Goal: Task Accomplishment & Management: Manage account settings

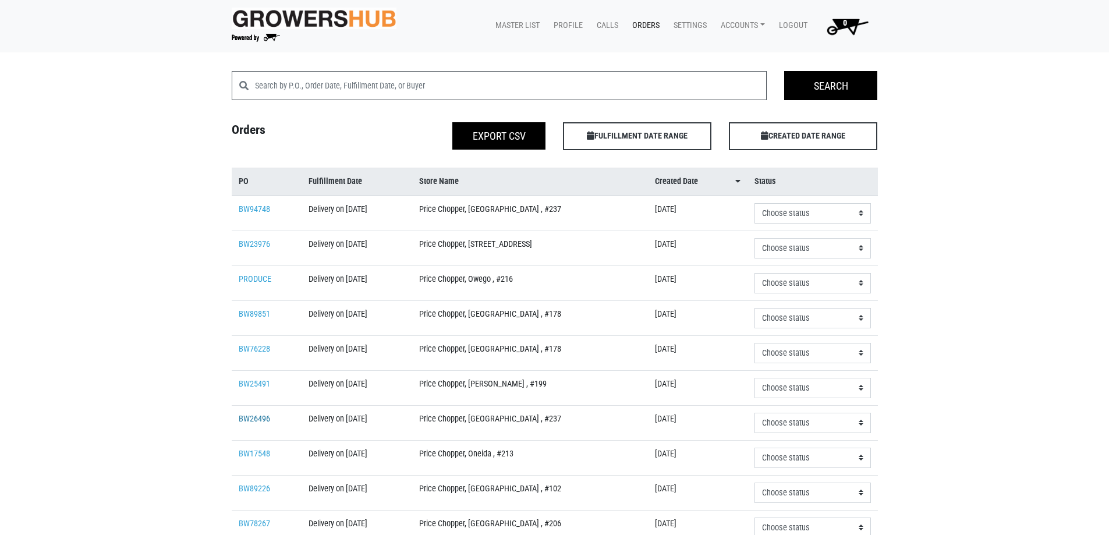
click at [262, 415] on link "BW26496" at bounding box center [254, 419] width 31 height 10
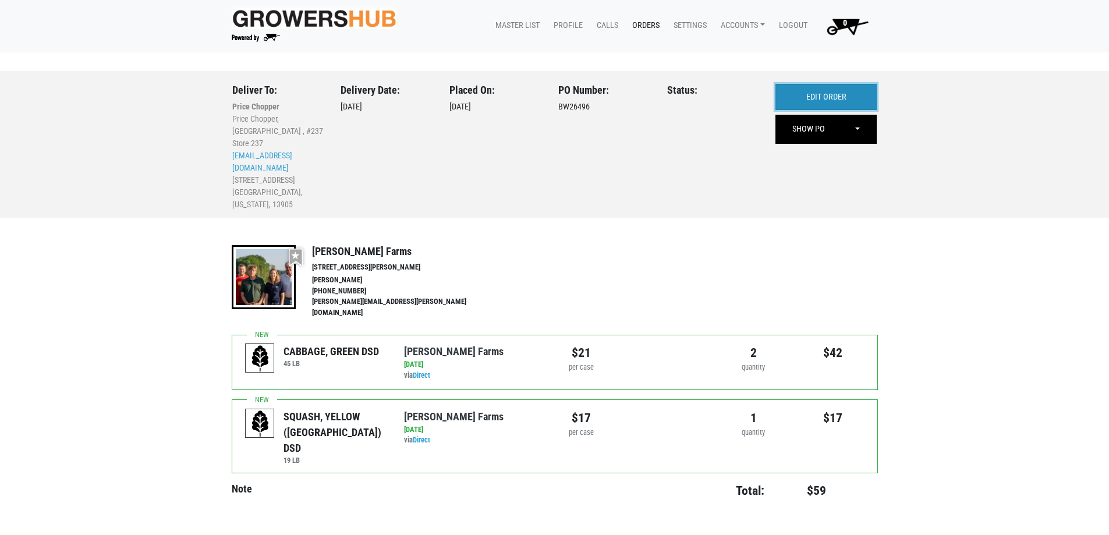
click at [866, 92] on link "EDIT ORDER" at bounding box center [826, 97] width 101 height 27
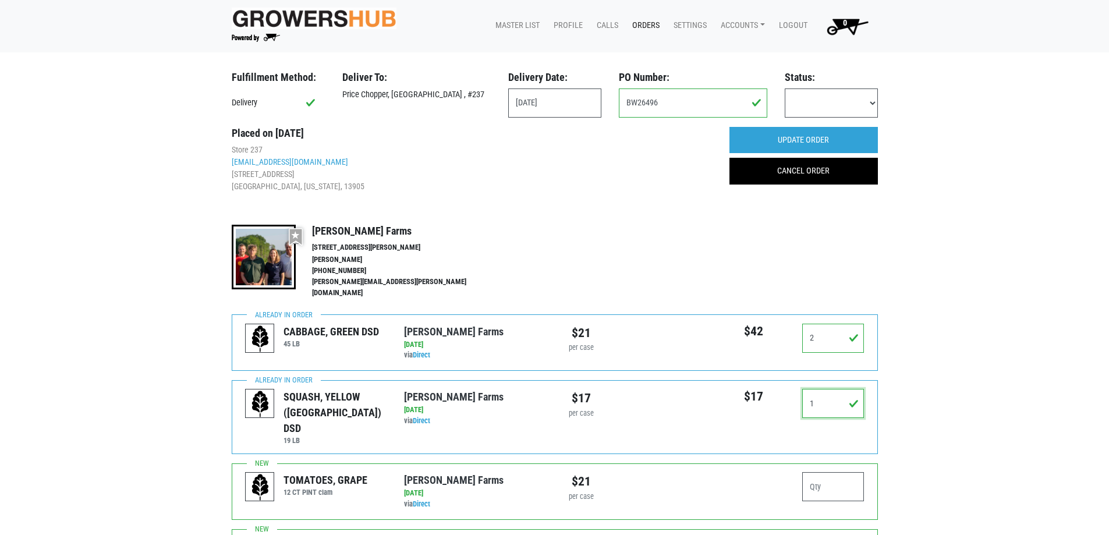
click at [829, 389] on input "1" at bounding box center [833, 403] width 62 height 29
type input "0"
click at [840, 133] on input "UPDATE ORDER" at bounding box center [804, 140] width 148 height 27
